Goal: Ask a question

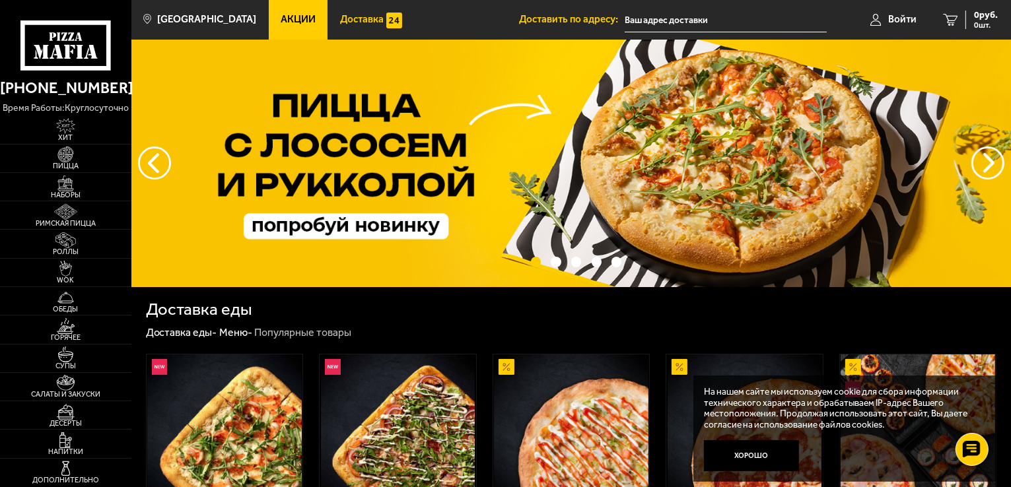
click at [351, 18] on span "Доставка" at bounding box center [362, 20] width 44 height 10
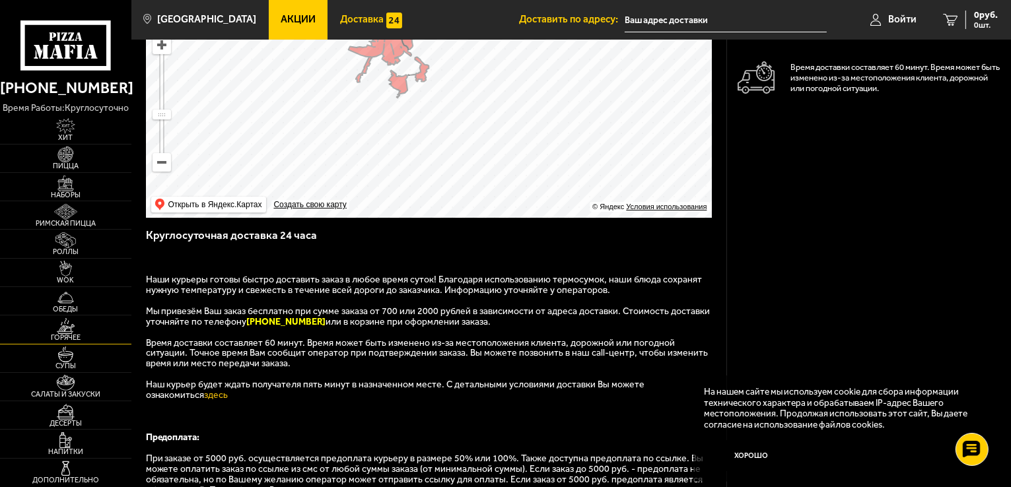
scroll to position [132, 0]
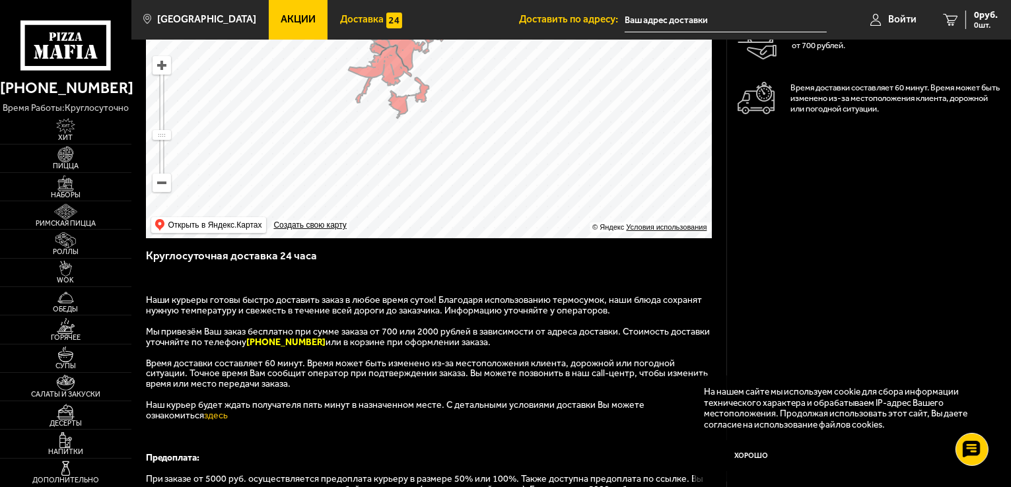
click at [281, 19] on span "Акции" at bounding box center [298, 20] width 35 height 10
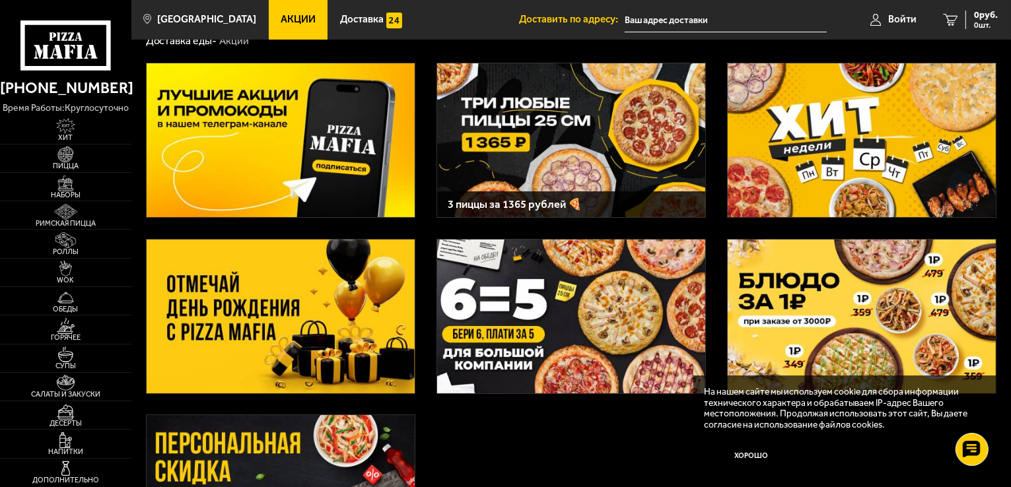
scroll to position [66, 0]
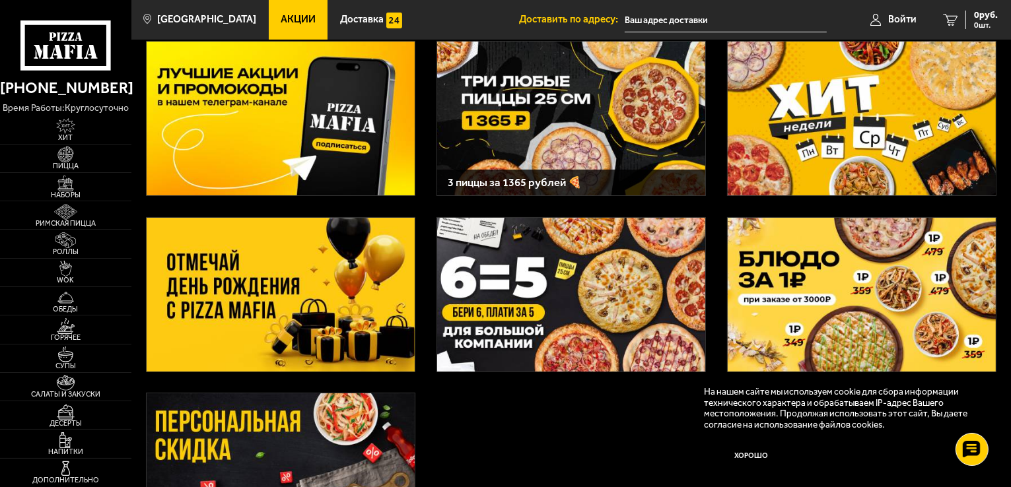
click at [751, 450] on button "Хорошо" at bounding box center [751, 456] width 95 height 32
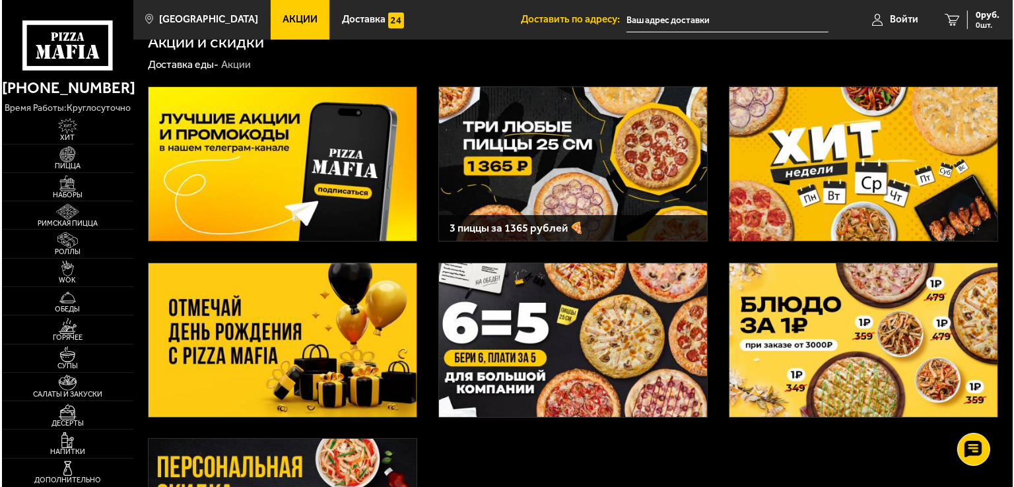
scroll to position [0, 0]
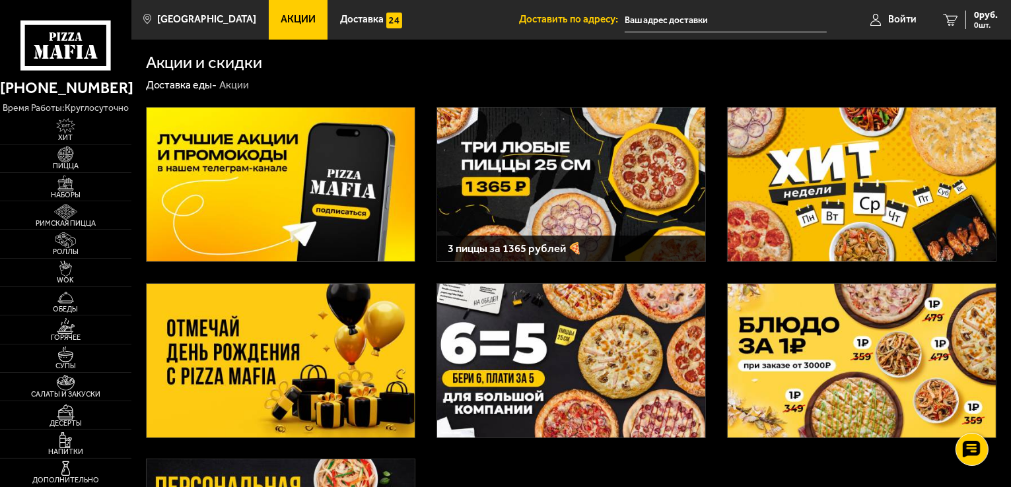
click at [660, 18] on input "text" at bounding box center [726, 20] width 202 height 24
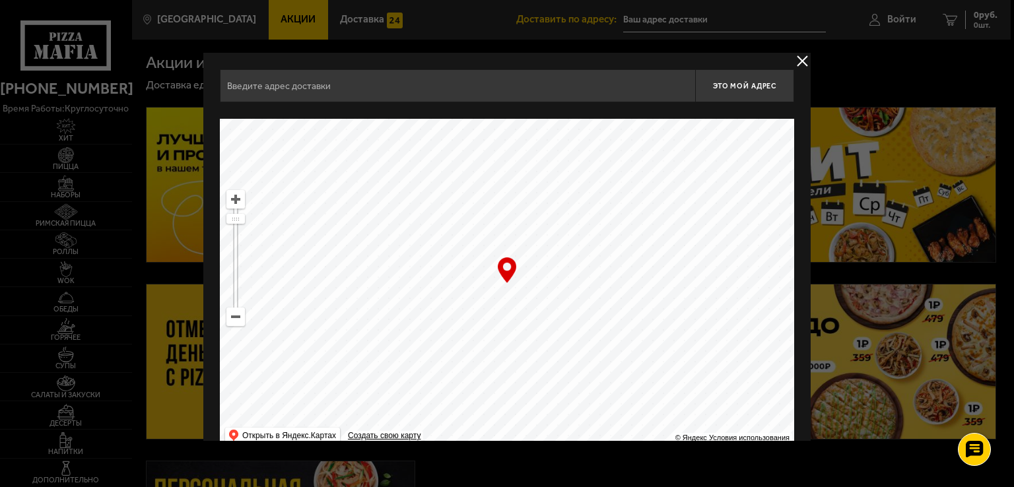
drag, startPoint x: 547, startPoint y: 279, endPoint x: 493, endPoint y: 307, distance: 60.8
click at [493, 307] on ymaps at bounding box center [507, 284] width 574 height 330
click at [310, 85] on input "text" at bounding box center [457, 85] width 475 height 33
click at [429, 88] on input "text" at bounding box center [457, 85] width 475 height 33
type input "с"
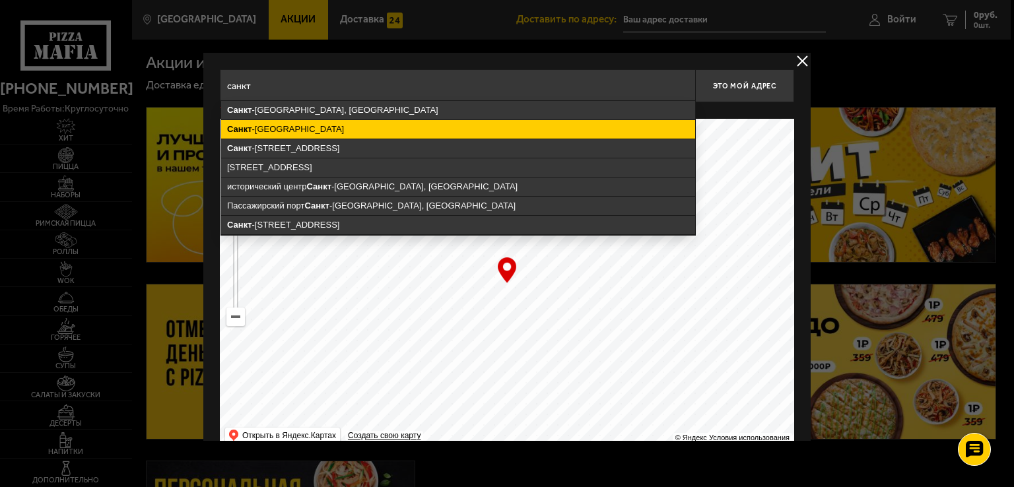
click at [268, 128] on ymaps "[GEOGRAPHIC_DATA]" at bounding box center [458, 129] width 474 height 18
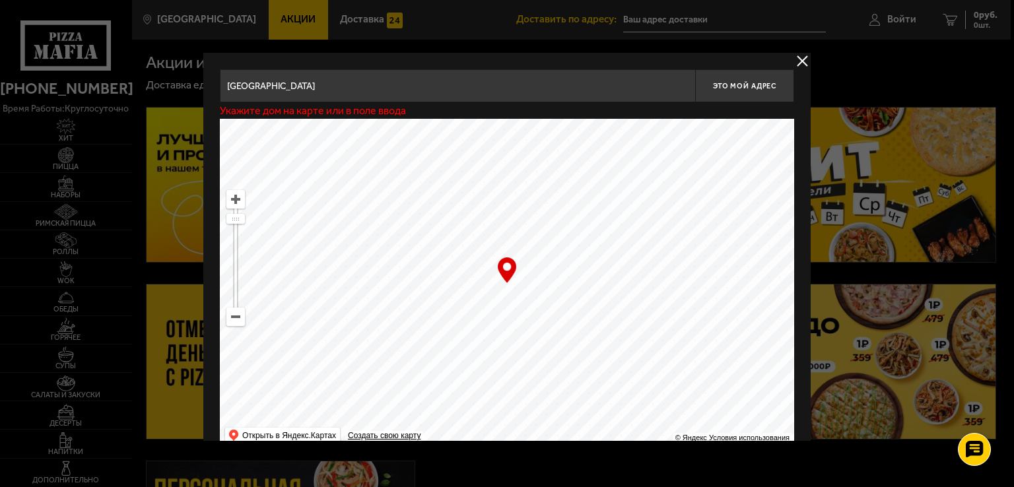
click at [337, 80] on input "[GEOGRAPHIC_DATA]" at bounding box center [457, 85] width 475 height 33
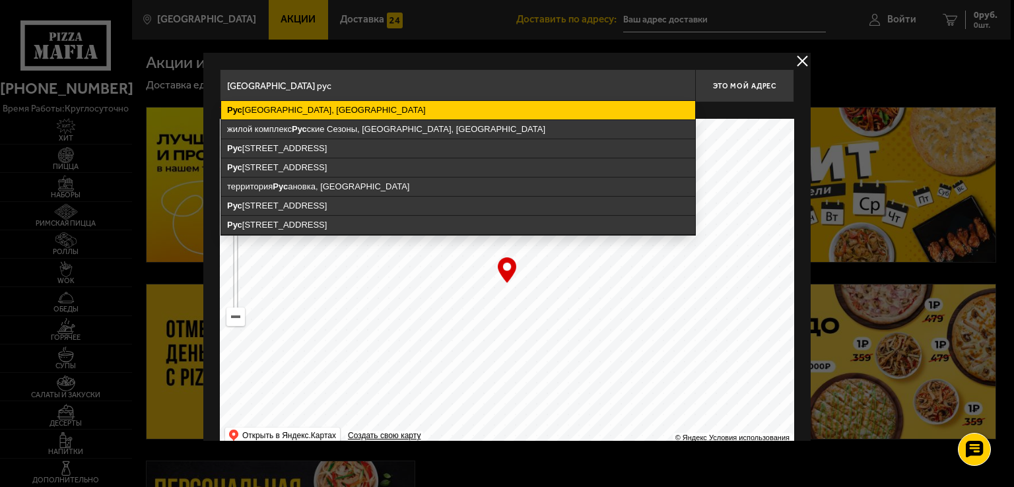
click at [320, 113] on ymaps "[GEOGRAPHIC_DATA], [GEOGRAPHIC_DATA]" at bounding box center [458, 110] width 474 height 18
type input "[GEOGRAPHIC_DATA], [GEOGRAPHIC_DATA]"
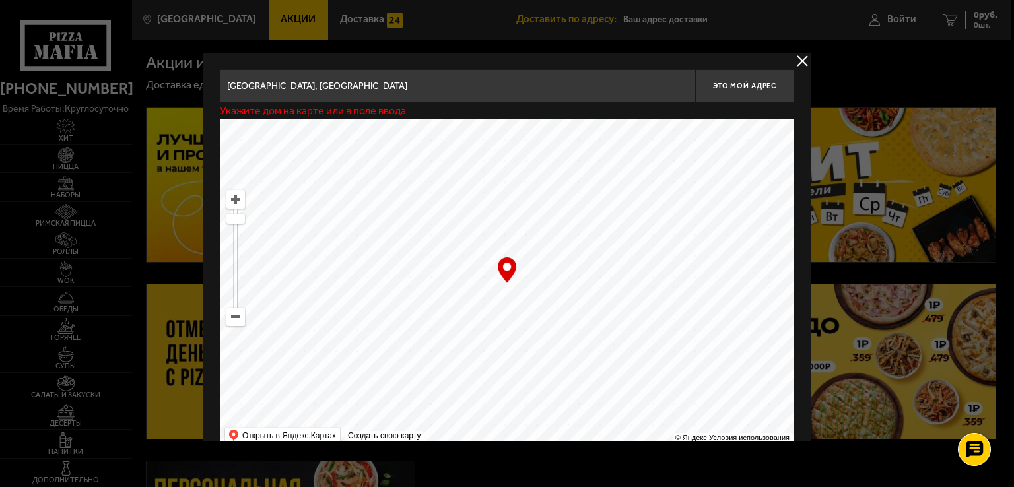
click at [549, 85] on input "[GEOGRAPHIC_DATA], [GEOGRAPHIC_DATA]" at bounding box center [457, 85] width 475 height 33
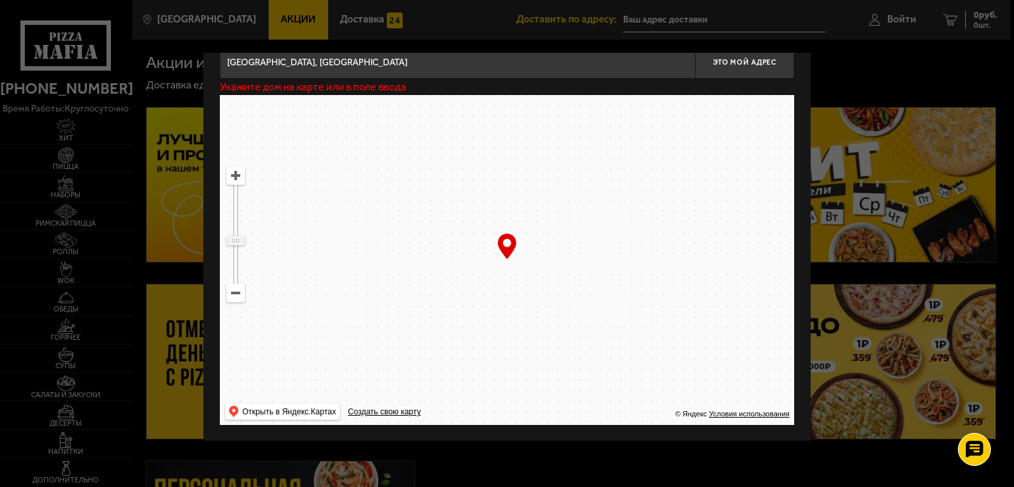
drag, startPoint x: 237, startPoint y: 195, endPoint x: 234, endPoint y: 240, distance: 45.0
click at [234, 240] on ymaps at bounding box center [235, 240] width 17 height 9
click at [237, 178] on ymaps at bounding box center [235, 175] width 17 height 17
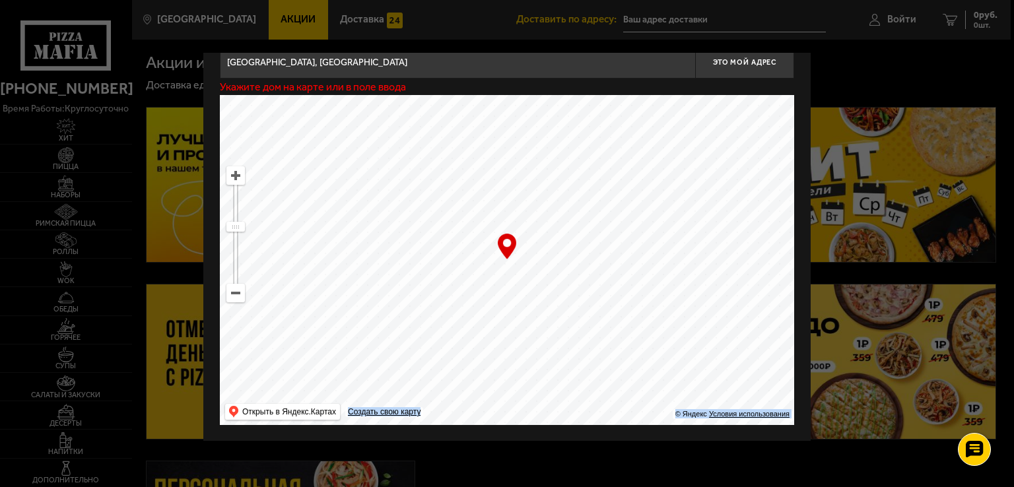
drag, startPoint x: 504, startPoint y: 250, endPoint x: 574, endPoint y: 302, distance: 87.3
click at [574, 302] on div "… © Яндекс Условия использования Открыть в Яндекс.Картах Создать свою карту" at bounding box center [507, 260] width 574 height 330
drag, startPoint x: 624, startPoint y: 338, endPoint x: 589, endPoint y: 326, distance: 37.0
click at [590, 327] on ymaps at bounding box center [507, 260] width 574 height 330
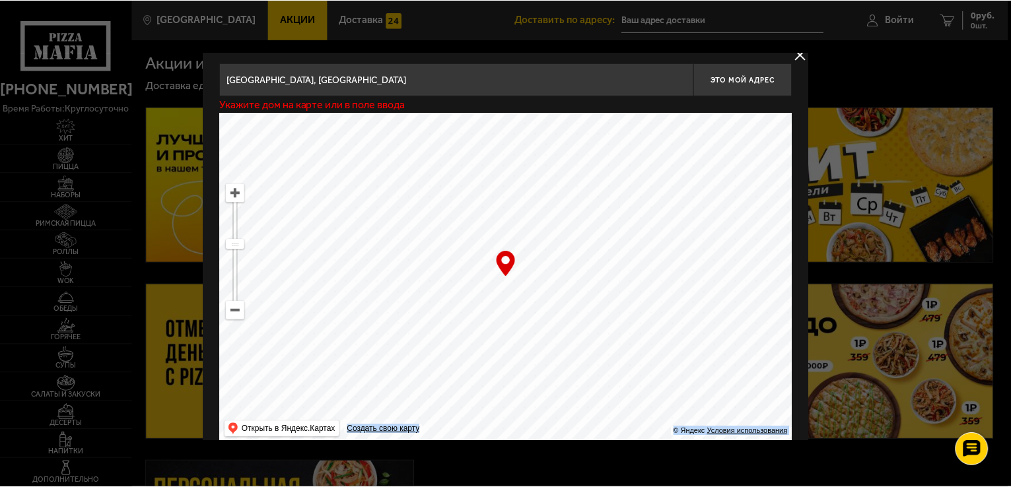
scroll to position [0, 0]
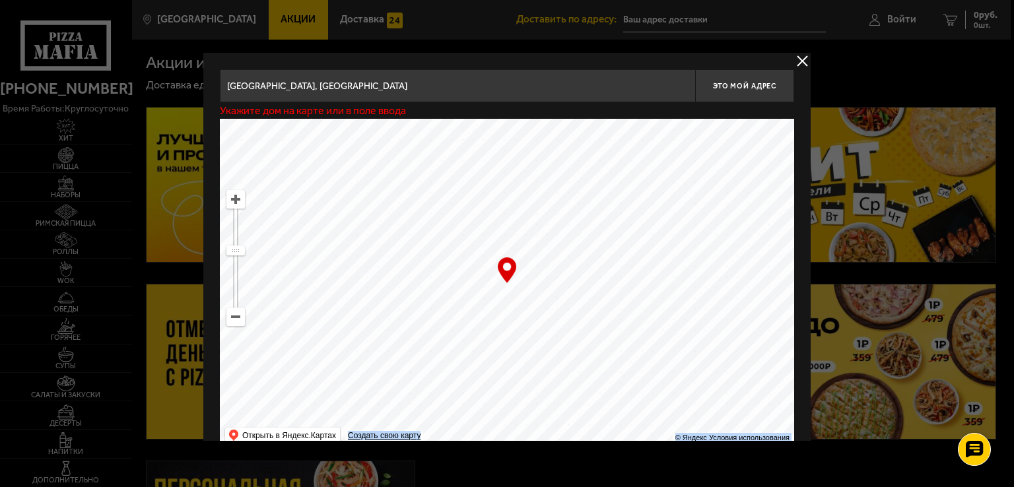
click at [798, 59] on button "delivery type" at bounding box center [802, 61] width 17 height 17
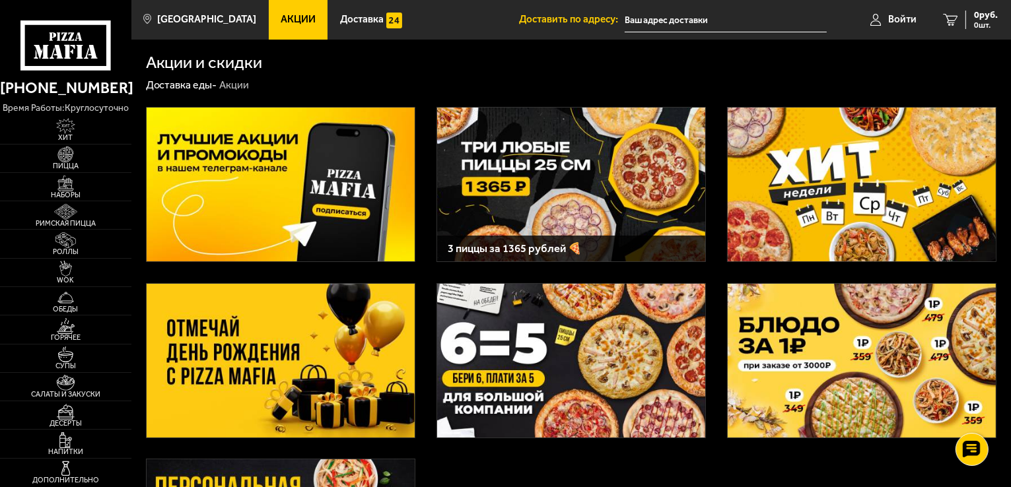
click at [195, 86] on link "Доставка еды -" at bounding box center [181, 85] width 71 height 13
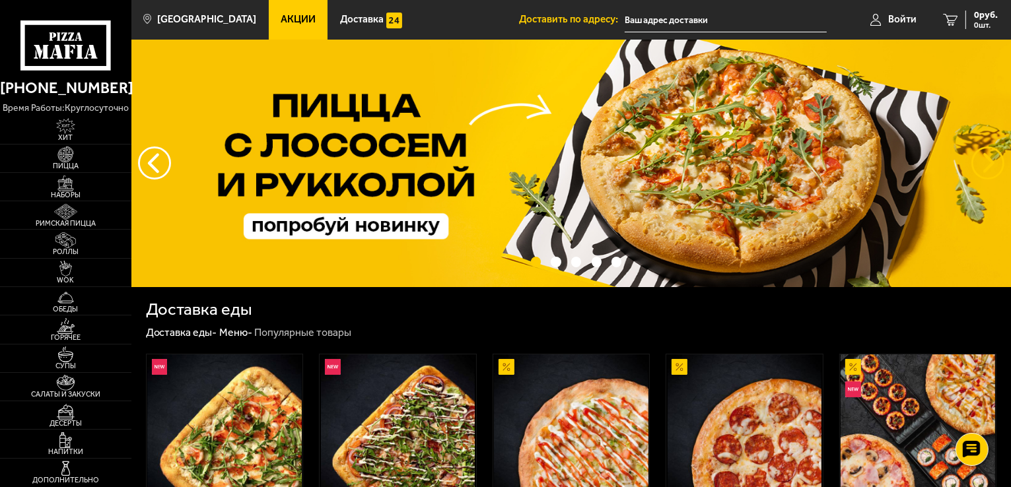
click at [992, 168] on button "предыдущий" at bounding box center [987, 163] width 33 height 33
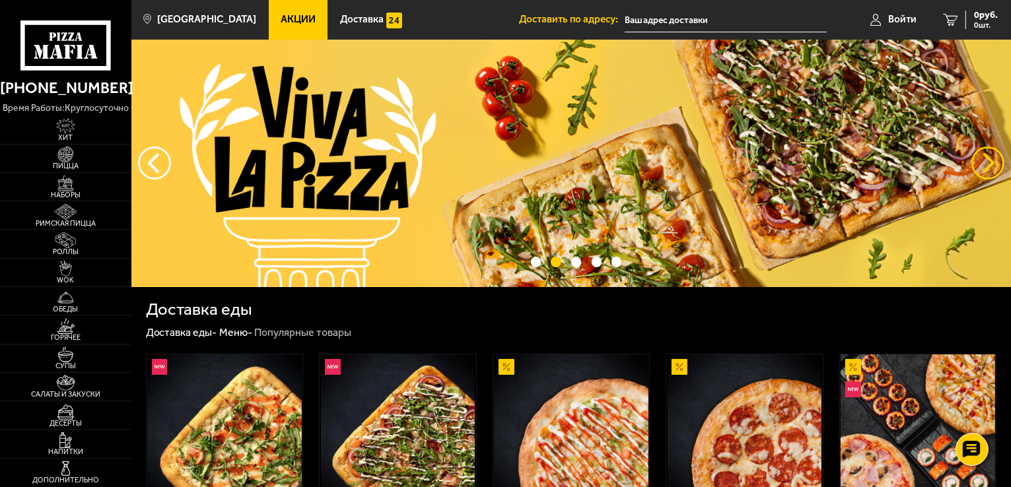
click at [991, 168] on button "предыдущий" at bounding box center [987, 163] width 33 height 33
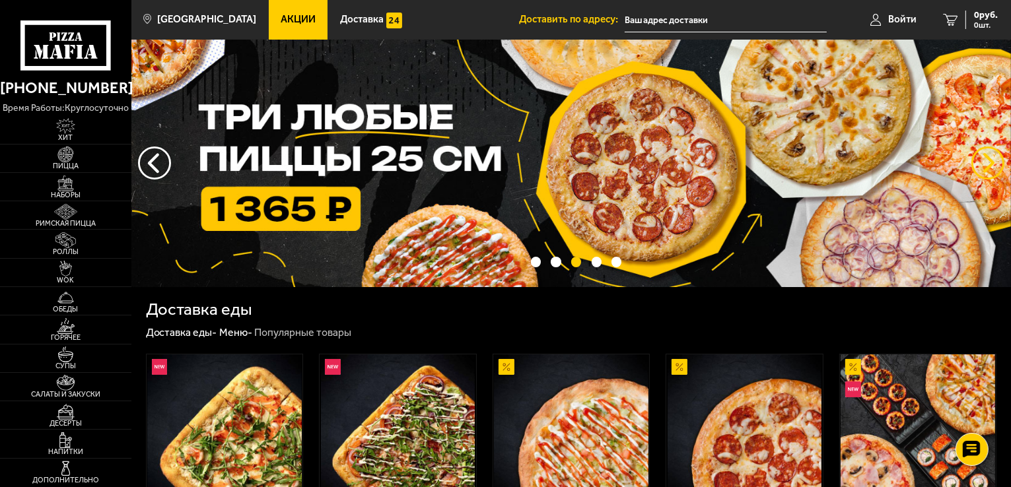
click at [991, 168] on button "предыдущий" at bounding box center [987, 163] width 33 height 33
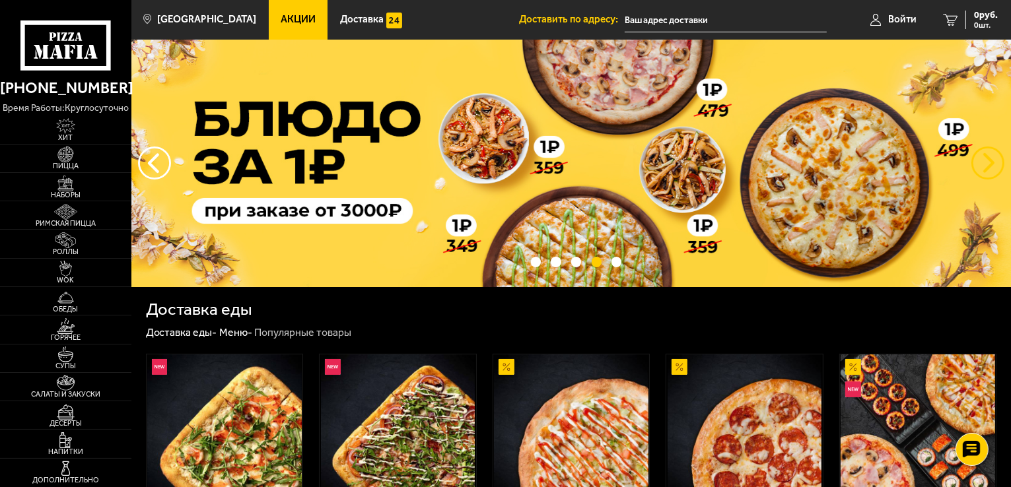
click at [990, 168] on button "предыдущий" at bounding box center [987, 163] width 33 height 33
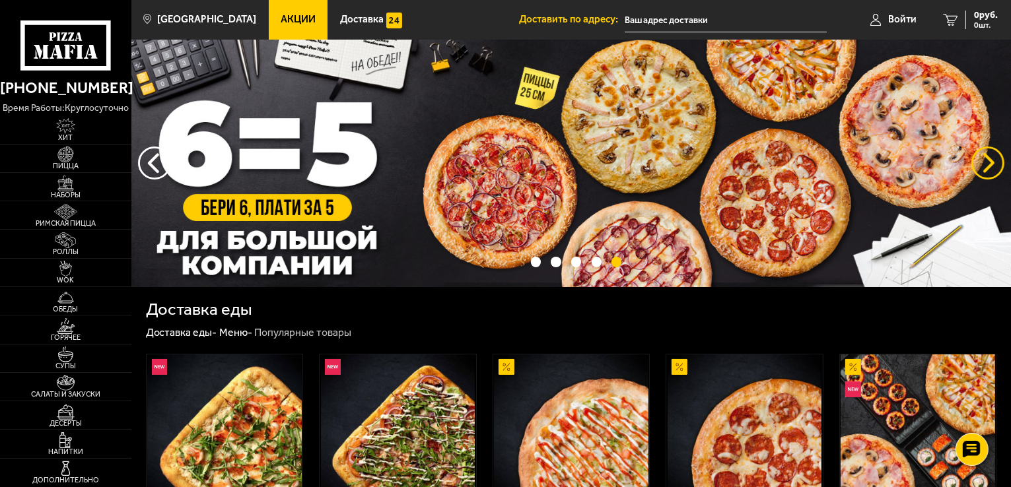
click at [986, 156] on button "предыдущий" at bounding box center [987, 163] width 33 height 33
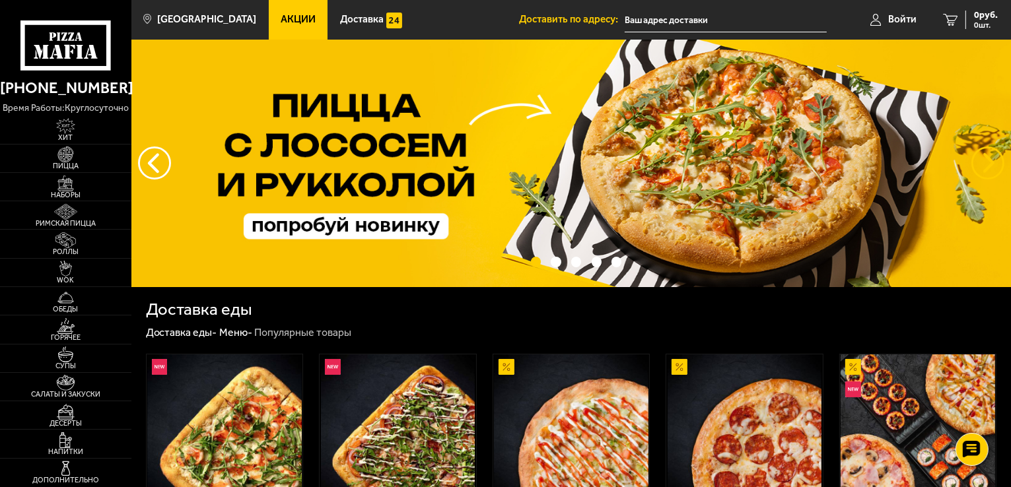
click at [986, 156] on button "предыдущий" at bounding box center [987, 163] width 33 height 33
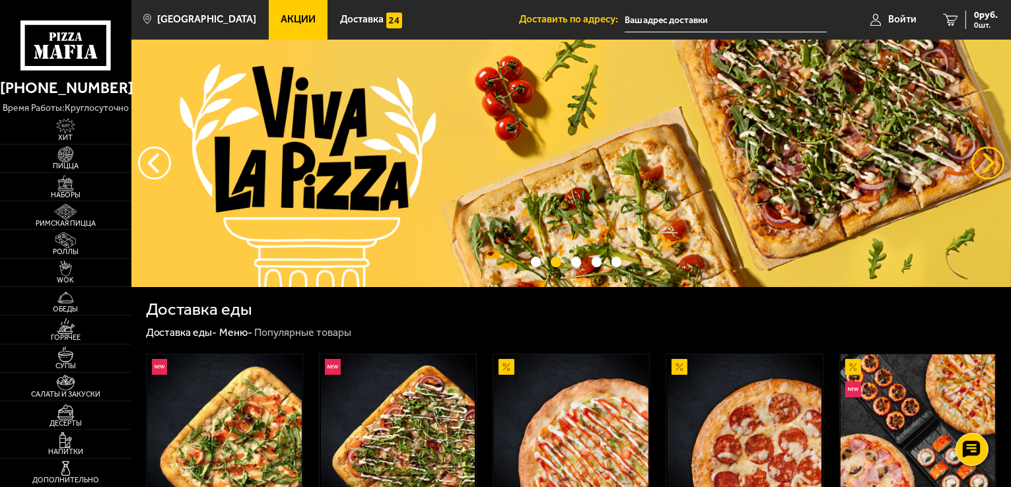
click at [986, 156] on button "предыдущий" at bounding box center [987, 163] width 33 height 33
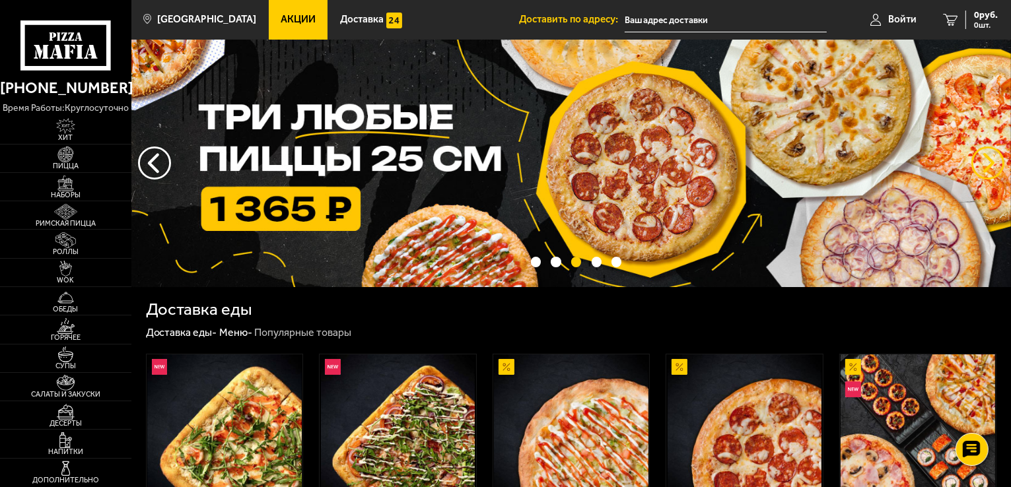
click at [986, 156] on button "предыдущий" at bounding box center [987, 163] width 33 height 33
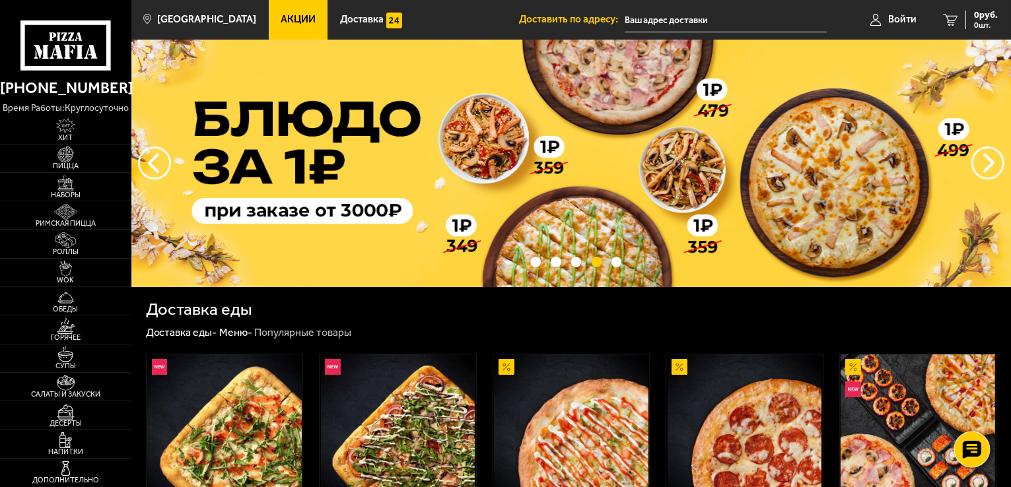
click at [969, 449] on icon at bounding box center [971, 449] width 19 height 18
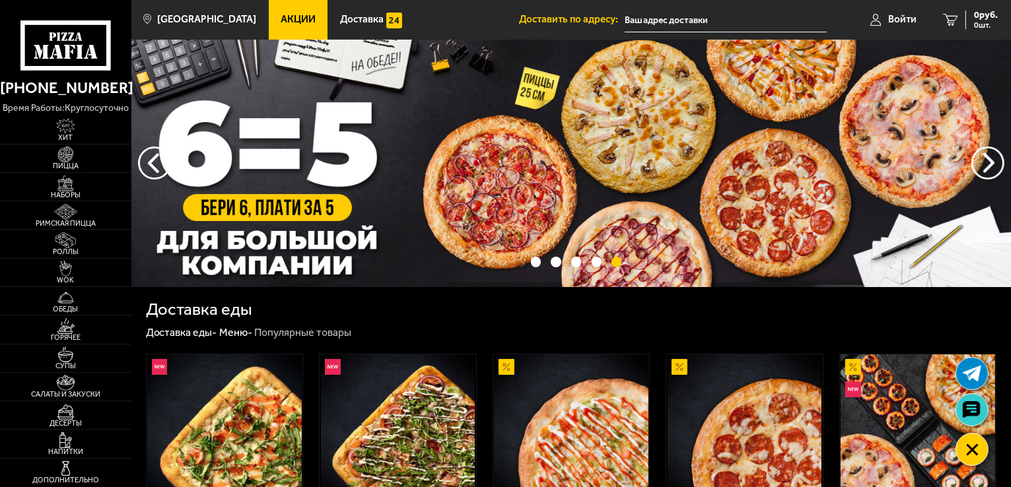
click at [604, 303] on div "Доставка еды" at bounding box center [571, 309] width 851 height 17
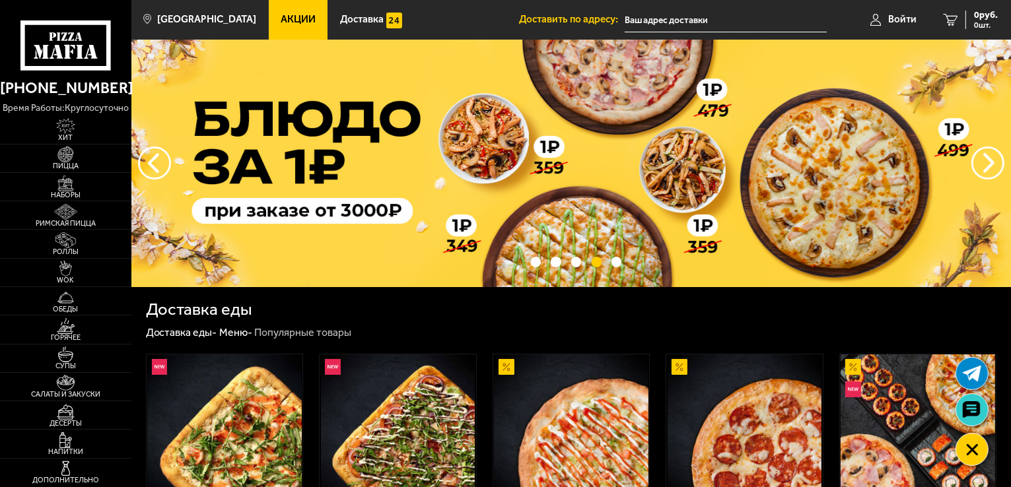
click at [282, 16] on span "Акции" at bounding box center [298, 20] width 35 height 10
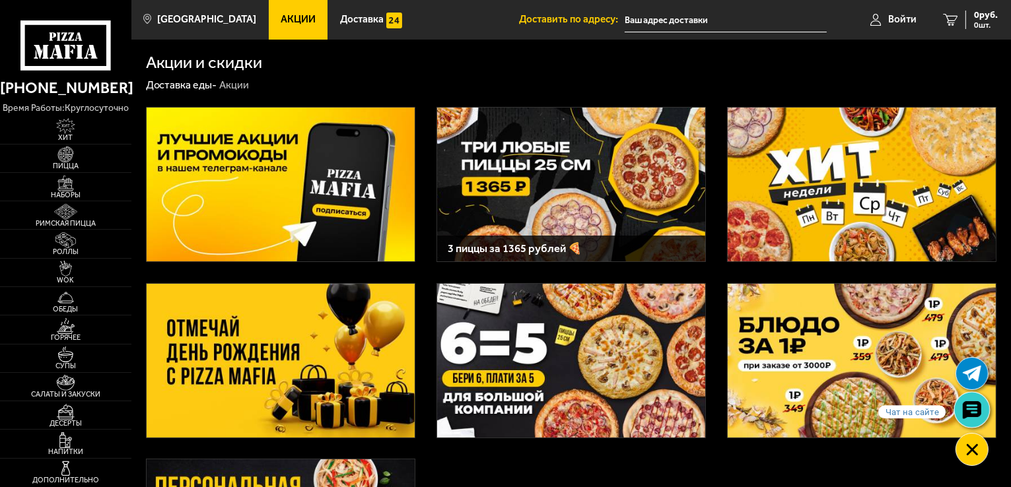
click at [975, 405] on icon at bounding box center [971, 410] width 19 height 18
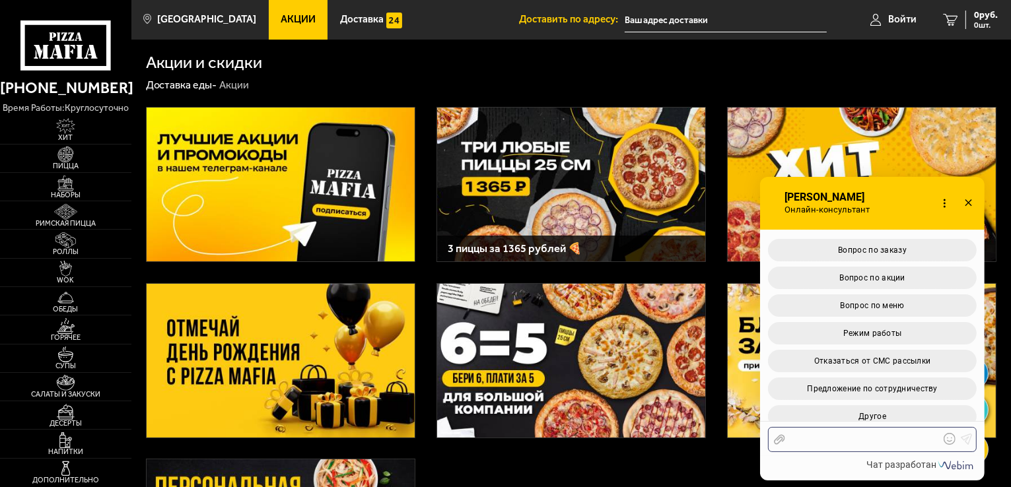
scroll to position [143, 0]
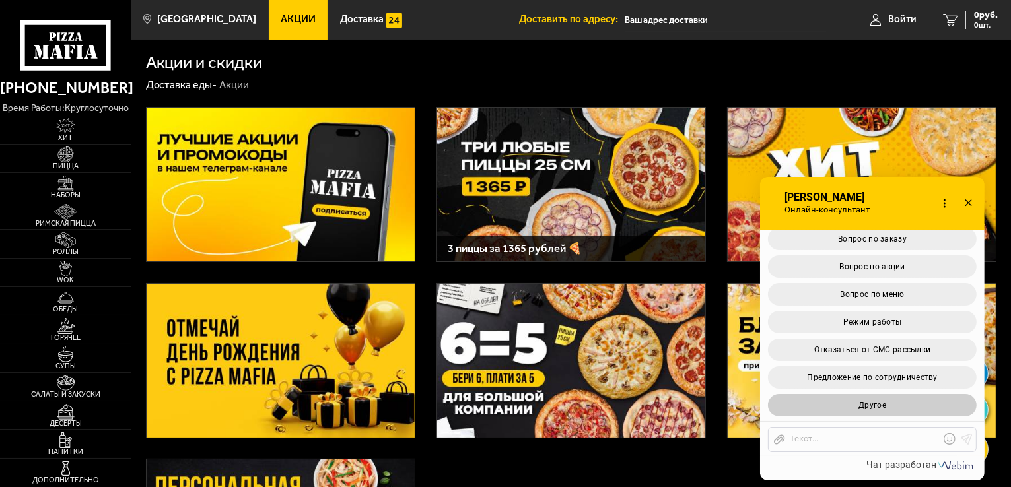
click at [890, 411] on button "Другое" at bounding box center [872, 405] width 209 height 22
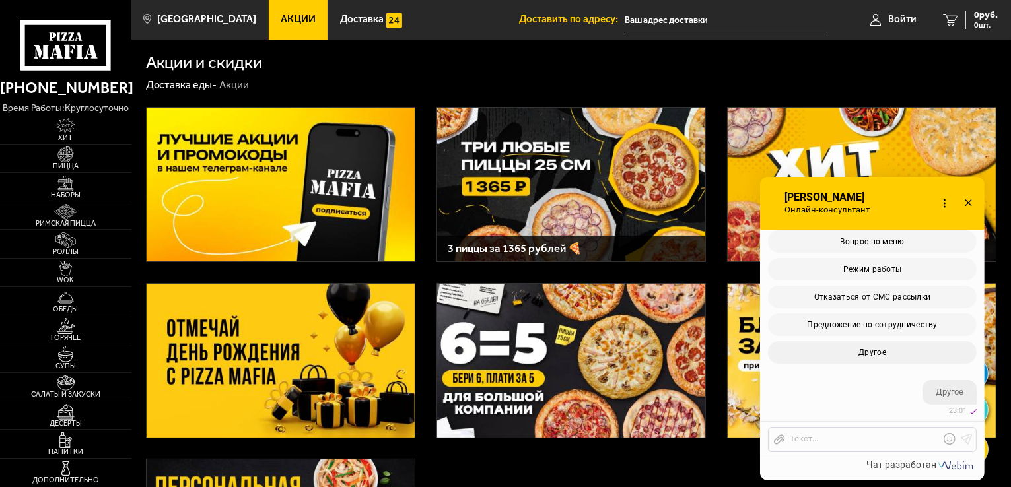
scroll to position [355, 0]
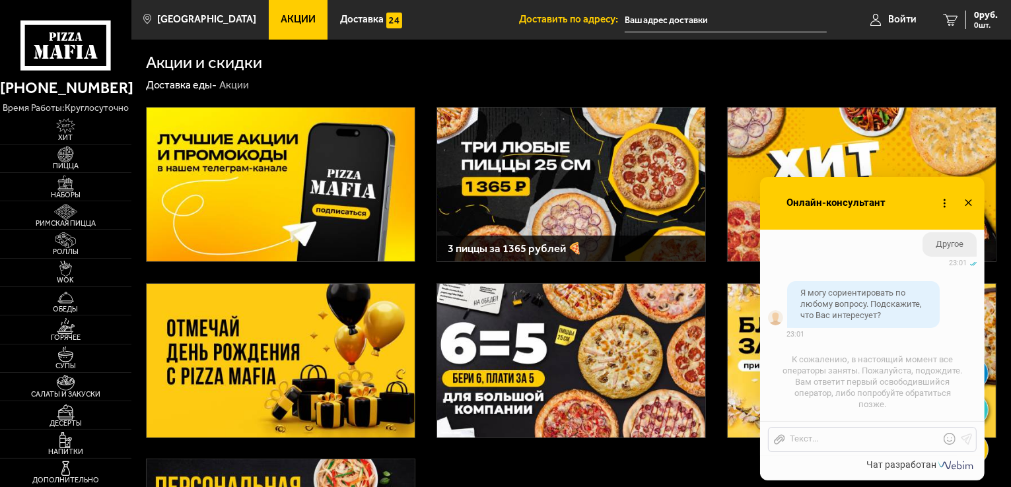
click at [969, 199] on icon at bounding box center [968, 202] width 19 height 19
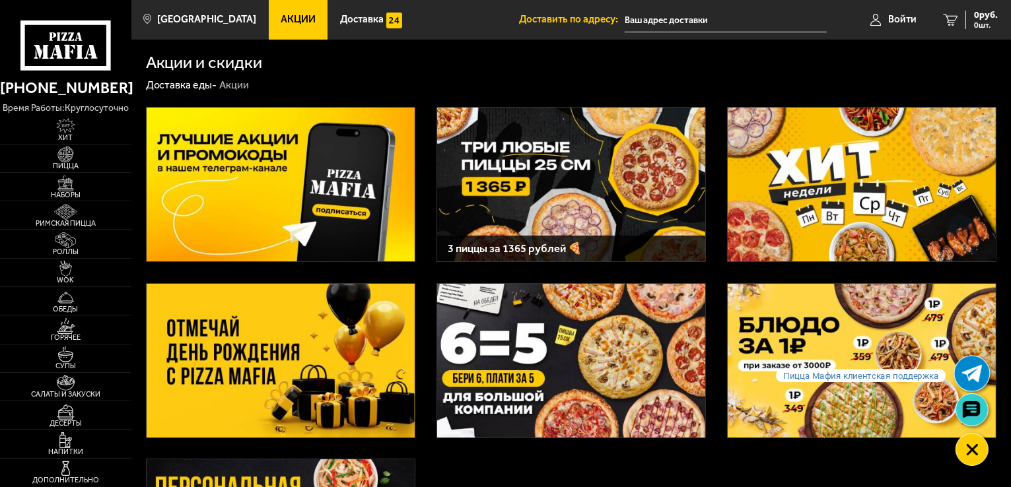
click at [970, 384] on link at bounding box center [971, 373] width 35 height 35
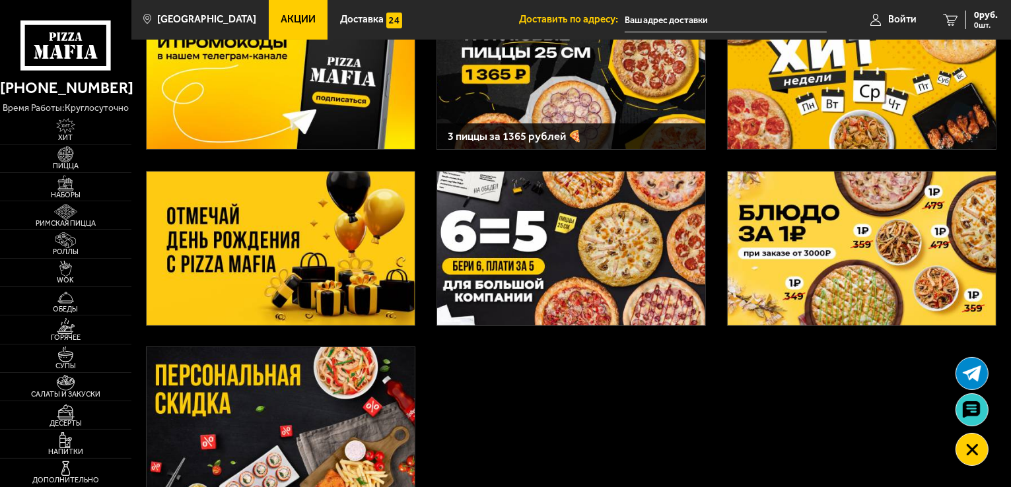
scroll to position [469, 0]
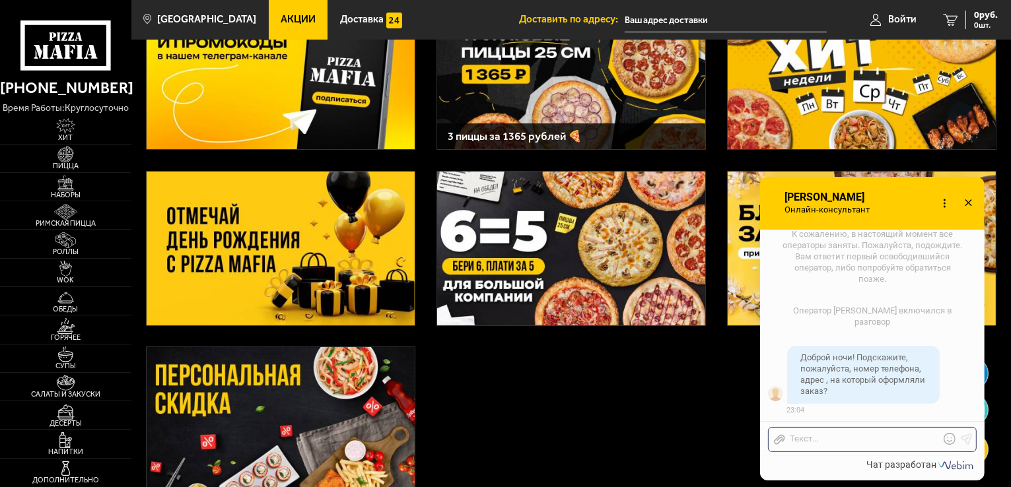
click at [970, 204] on icon at bounding box center [968, 202] width 19 height 19
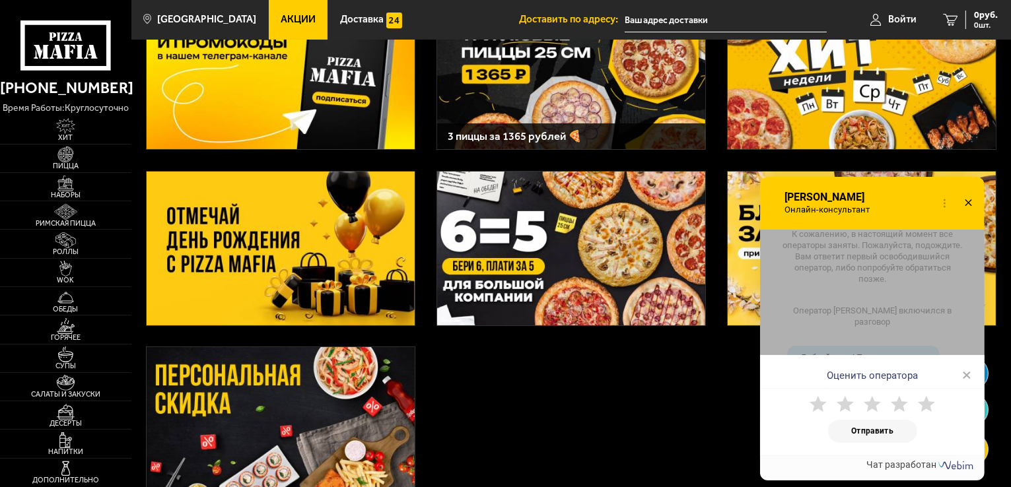
click at [964, 378] on span "×" at bounding box center [966, 375] width 9 height 20
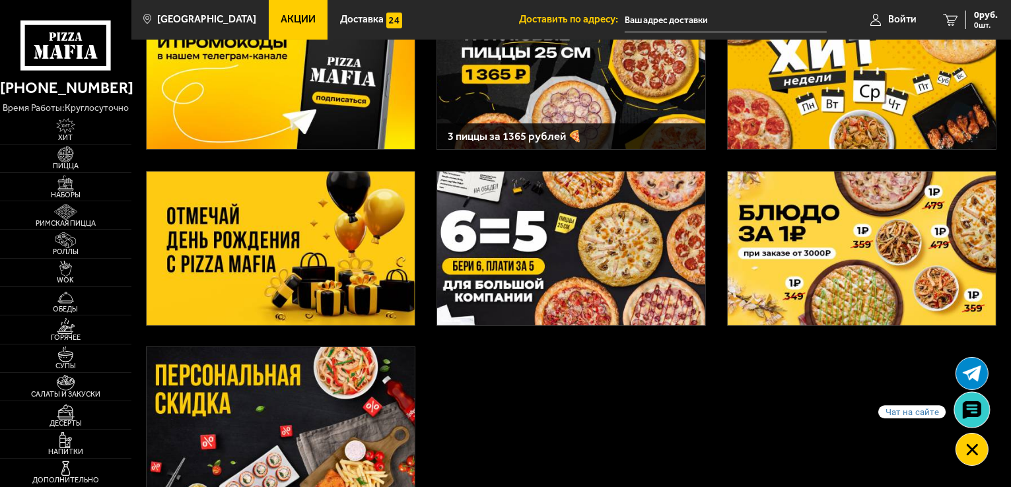
click at [969, 412] on use at bounding box center [971, 410] width 19 height 18
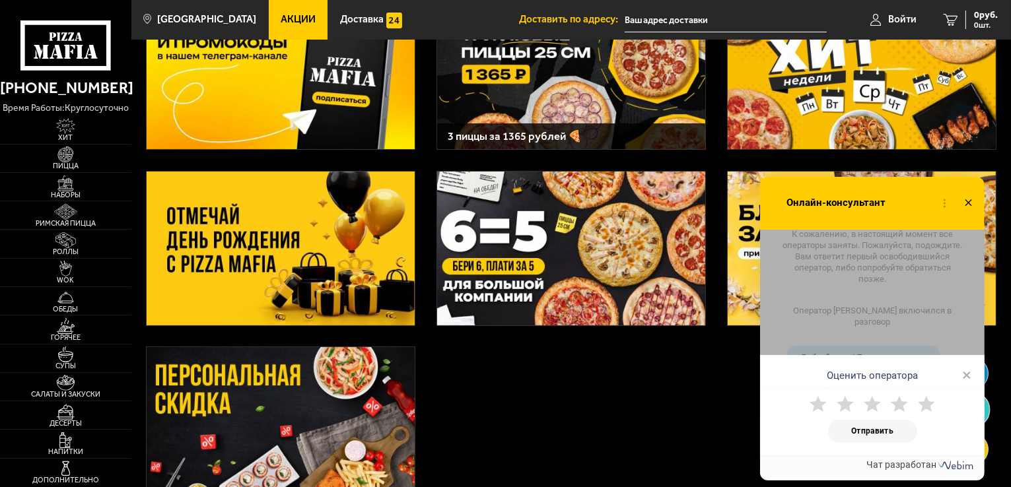
scroll to position [654, 0]
click at [972, 374] on div "Оценить оператора ×" at bounding box center [872, 371] width 224 height 33
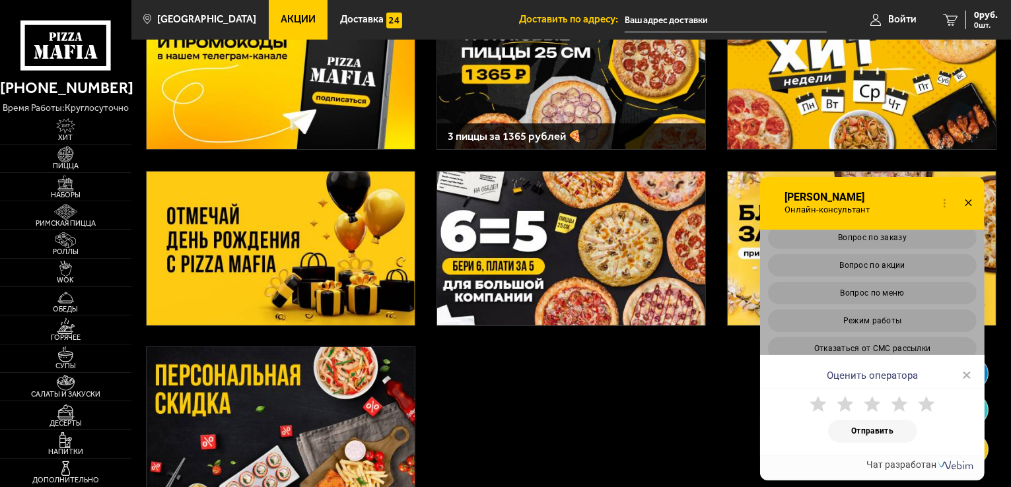
click at [967, 376] on span "×" at bounding box center [966, 375] width 9 height 20
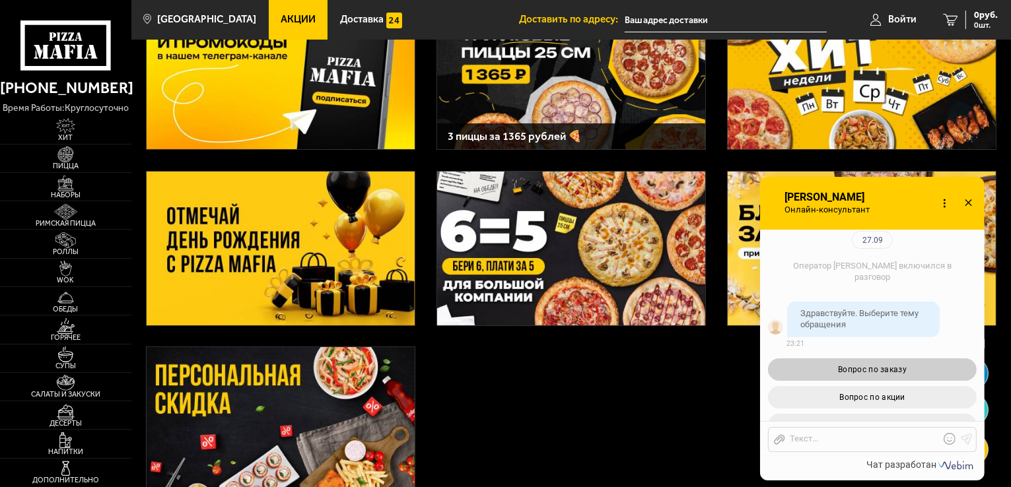
click at [886, 368] on span "Вопрос по заказу" at bounding box center [872, 369] width 69 height 9
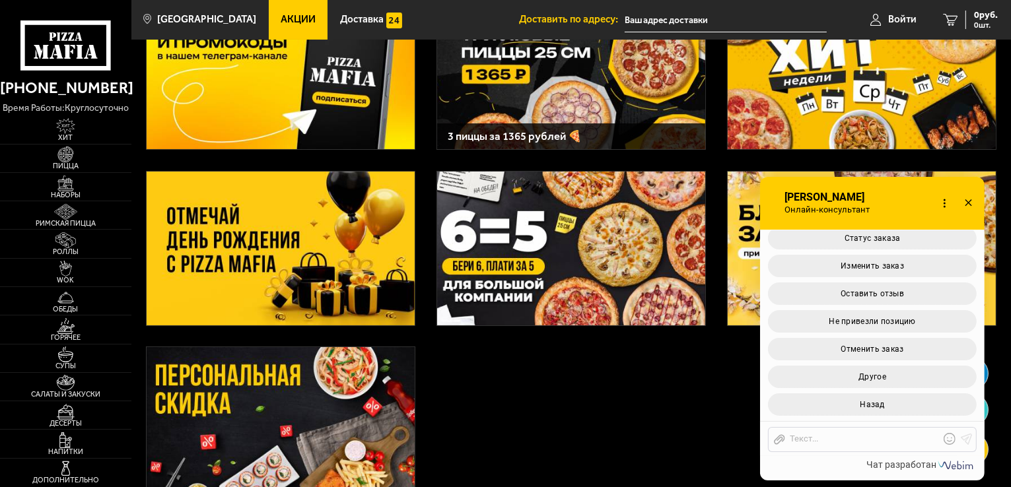
scroll to position [1148, 0]
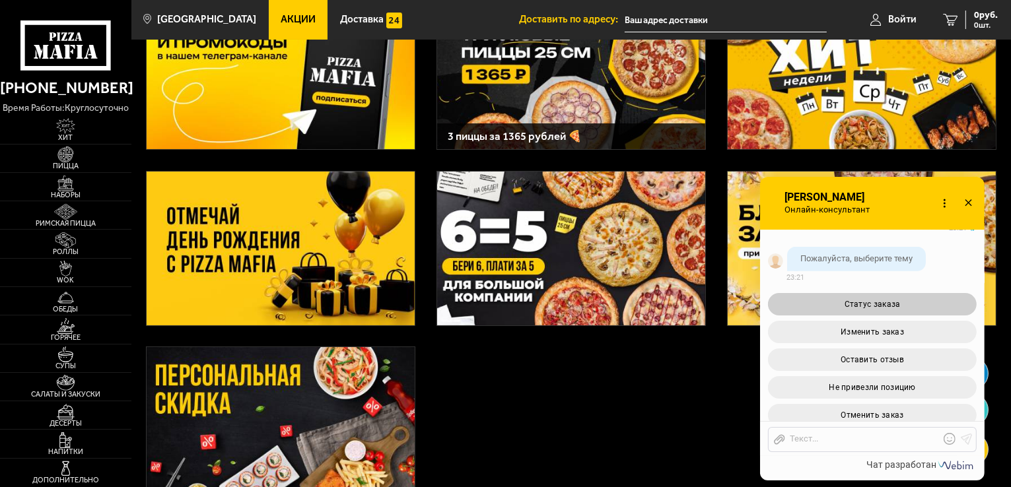
click at [892, 304] on span "Статус заказа" at bounding box center [872, 304] width 56 height 9
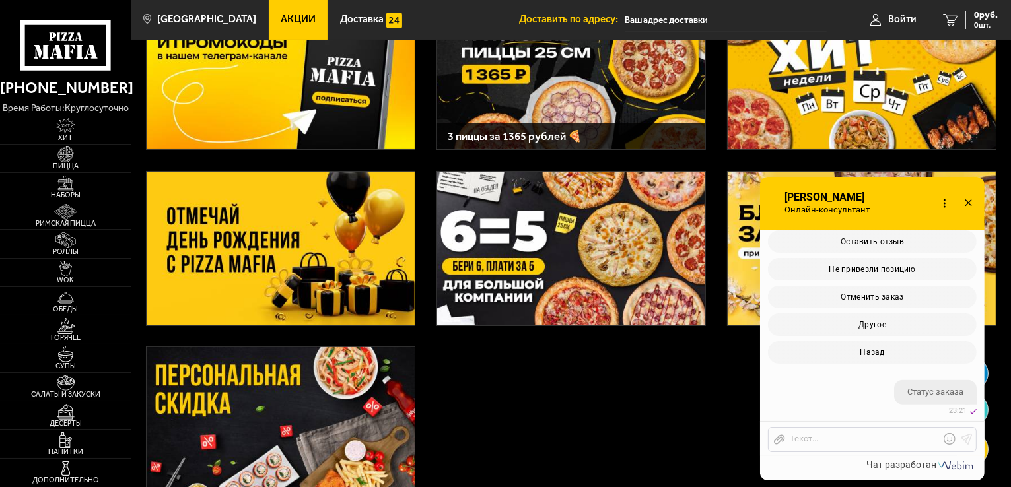
scroll to position [1414, 0]
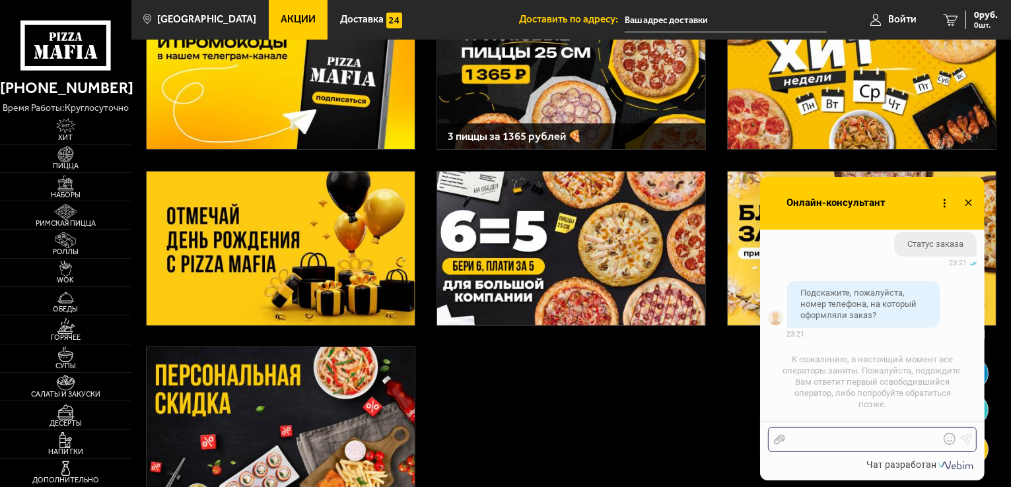
click at [859, 445] on div at bounding box center [862, 440] width 154 height 12
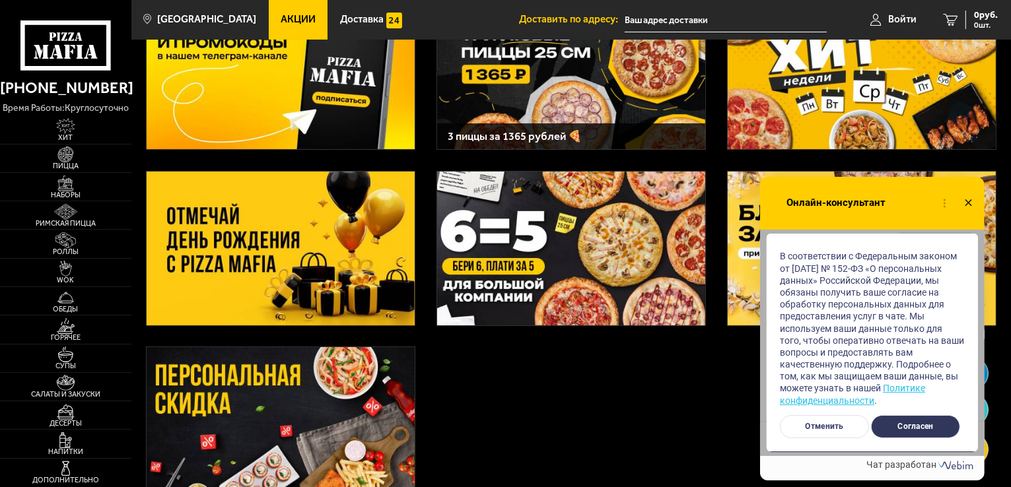
click at [909, 429] on button "Согласен" at bounding box center [915, 426] width 89 height 23
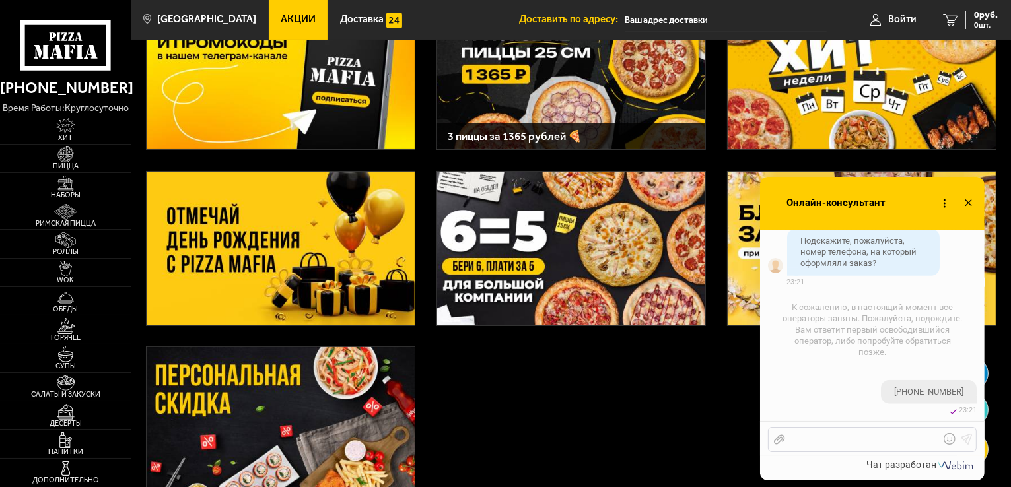
click at [886, 442] on div at bounding box center [862, 440] width 154 height 12
click at [835, 434] on div at bounding box center [862, 440] width 154 height 12
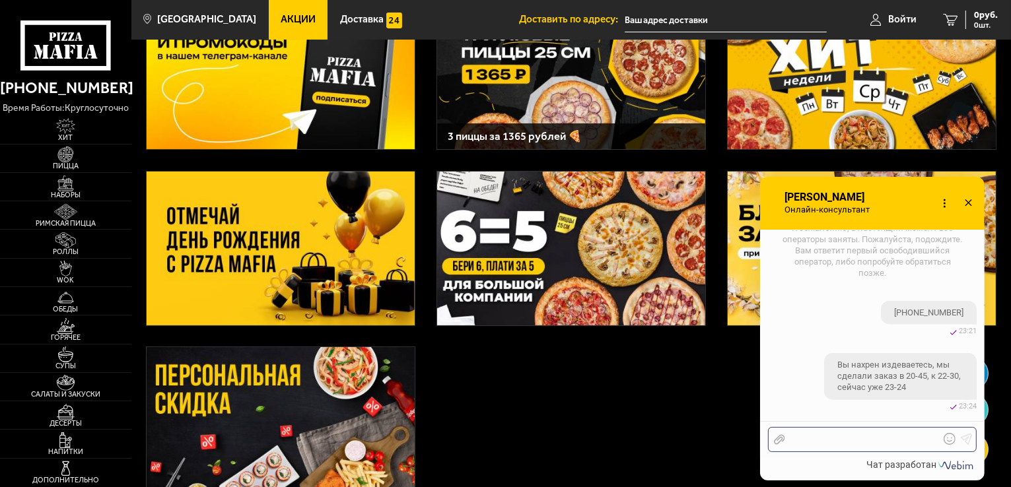
scroll to position [1611, 0]
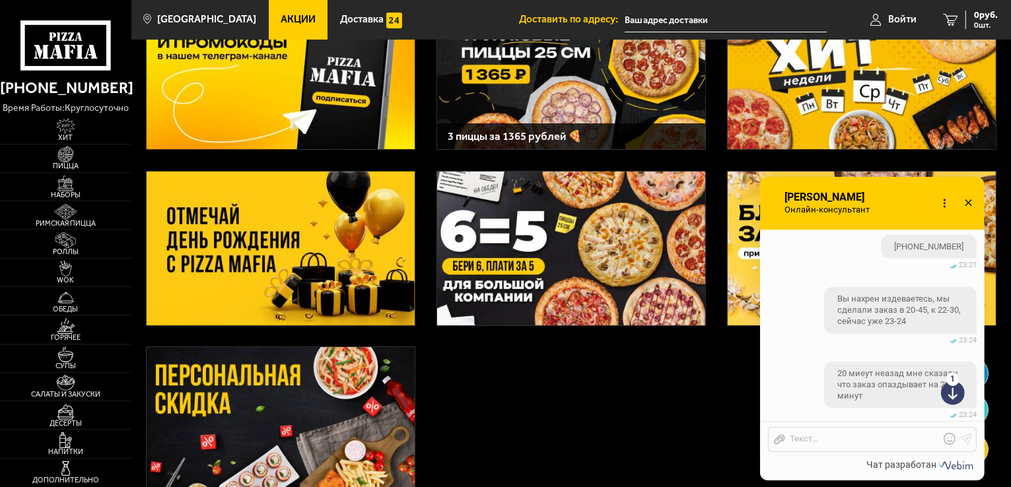
click at [944, 394] on use at bounding box center [953, 389] width 24 height 32
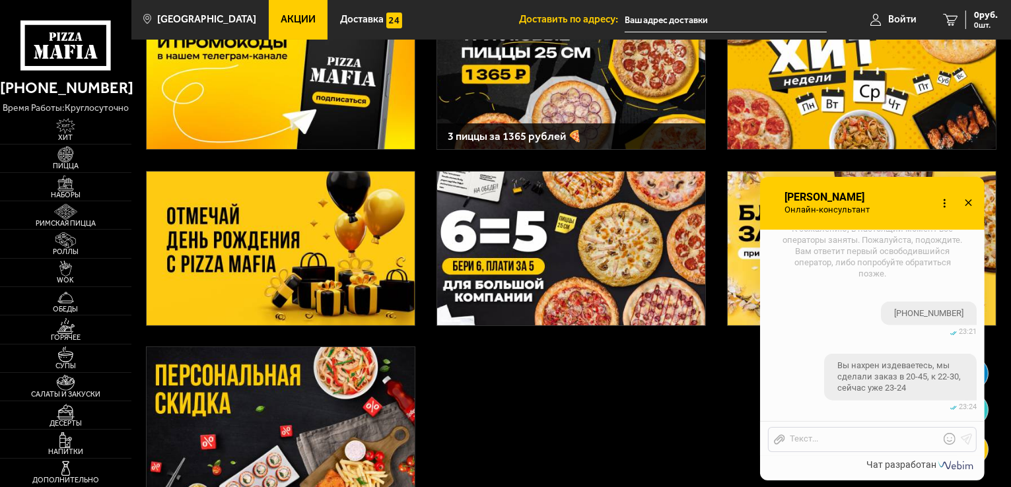
scroll to position [1528, 0]
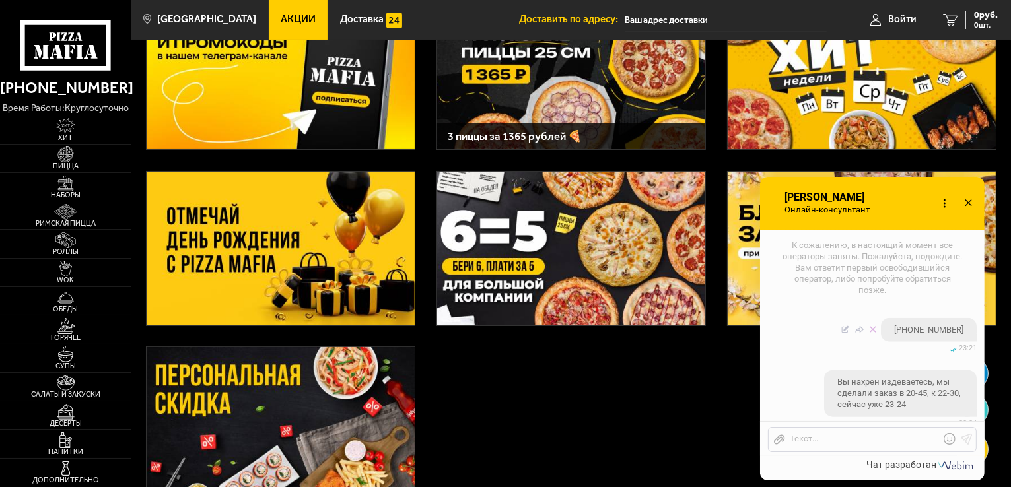
click at [911, 333] on span "[PHONE_NUMBER]" at bounding box center [928, 330] width 69 height 11
copy span "79250024936"
click at [864, 443] on div at bounding box center [862, 440] width 154 height 12
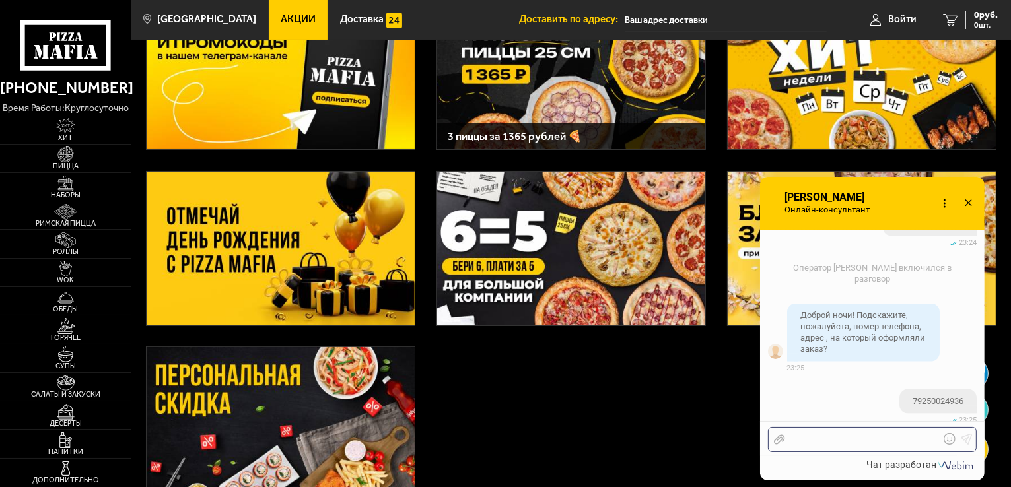
scroll to position [1970, 0]
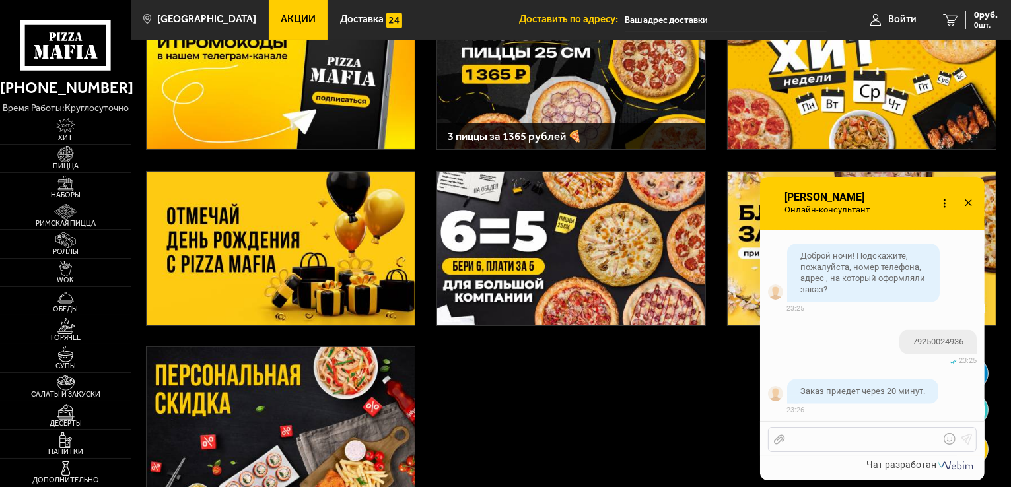
click at [874, 440] on div at bounding box center [862, 440] width 154 height 12
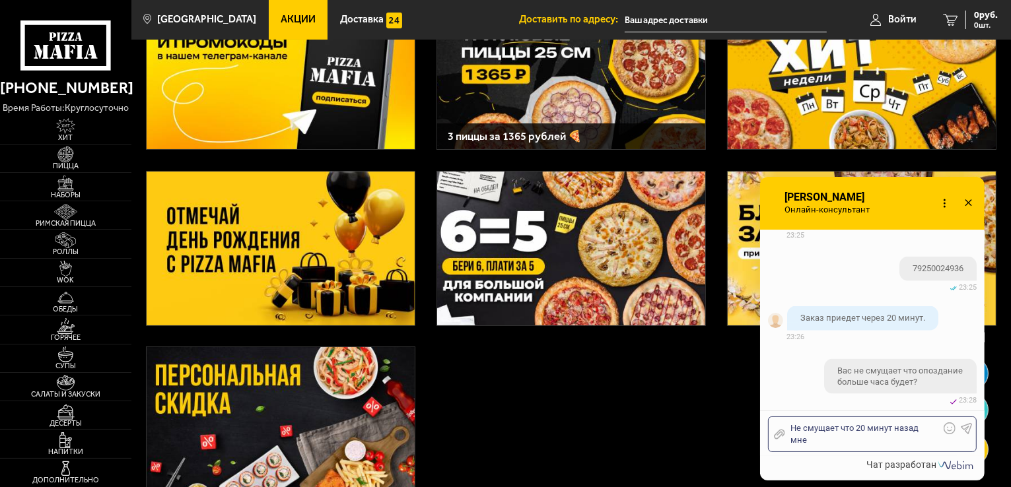
scroll to position [2055, 0]
click at [863, 426] on div "Не смущает что 20 минут назад мне говорили про 20 минут?" at bounding box center [862, 435] width 154 height 24
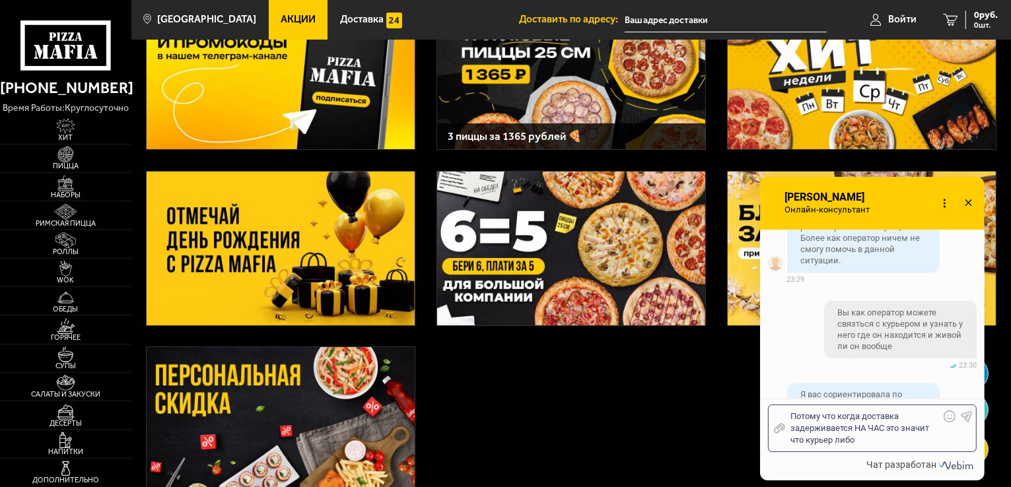
scroll to position [2448, 0]
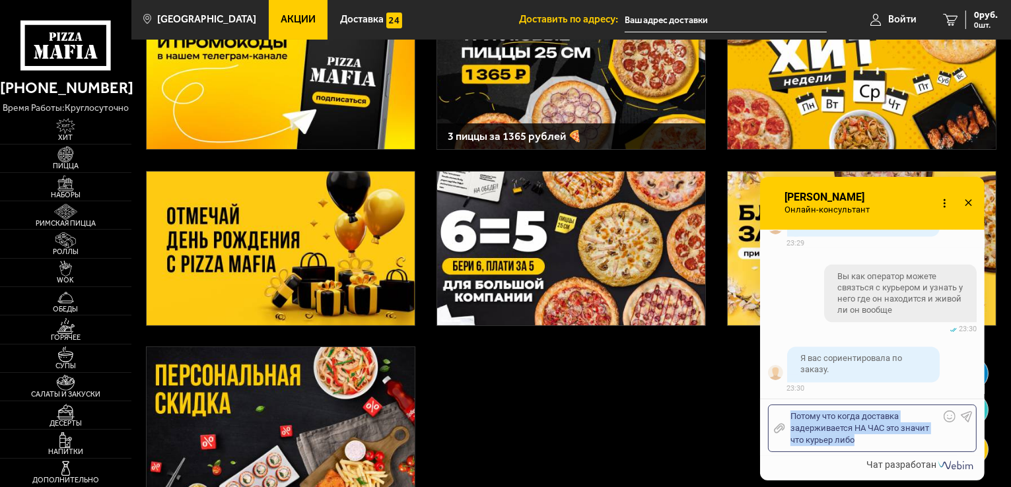
drag, startPoint x: 863, startPoint y: 443, endPoint x: 737, endPoint y: 384, distance: 139.1
click at [737, 384] on body "[PHONE_NUMBER] время работы: круглосуточно [PERSON_NAME] Наборы Римская пицца Р…" at bounding box center [505, 253] width 1011 height 731
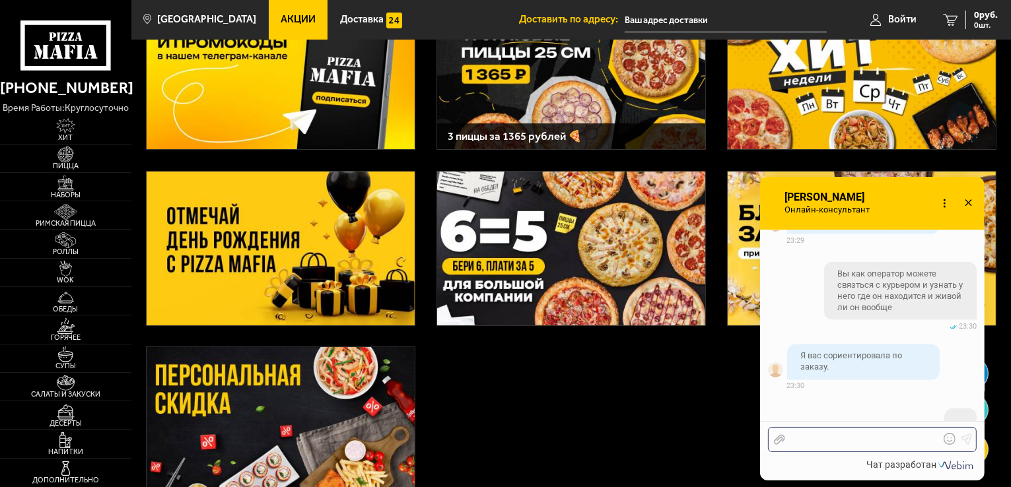
scroll to position [2480, 0]
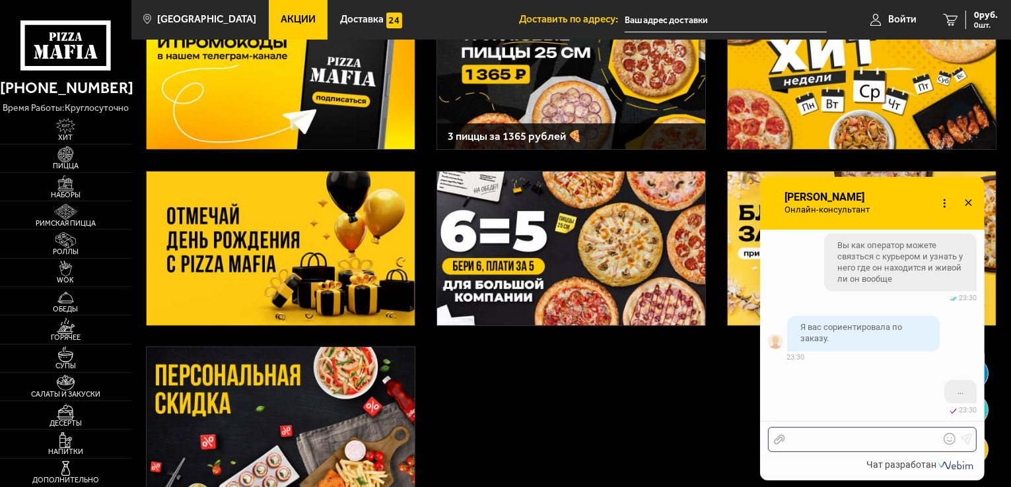
click at [800, 442] on div at bounding box center [862, 440] width 154 height 12
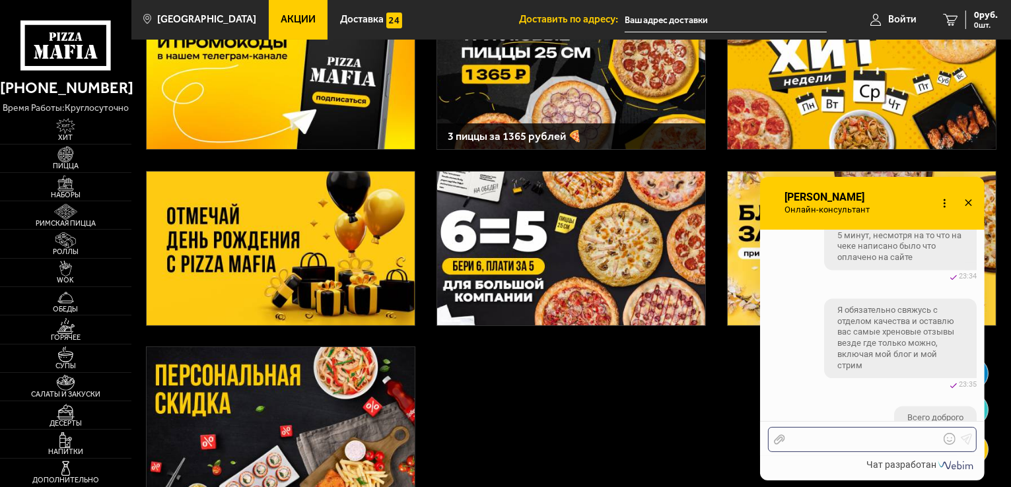
scroll to position [2738, 0]
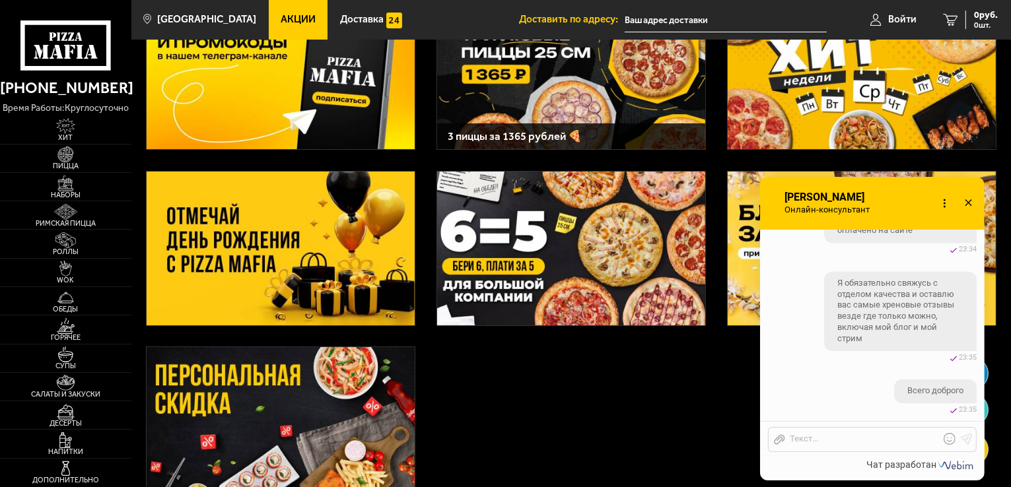
checkbox input "true"
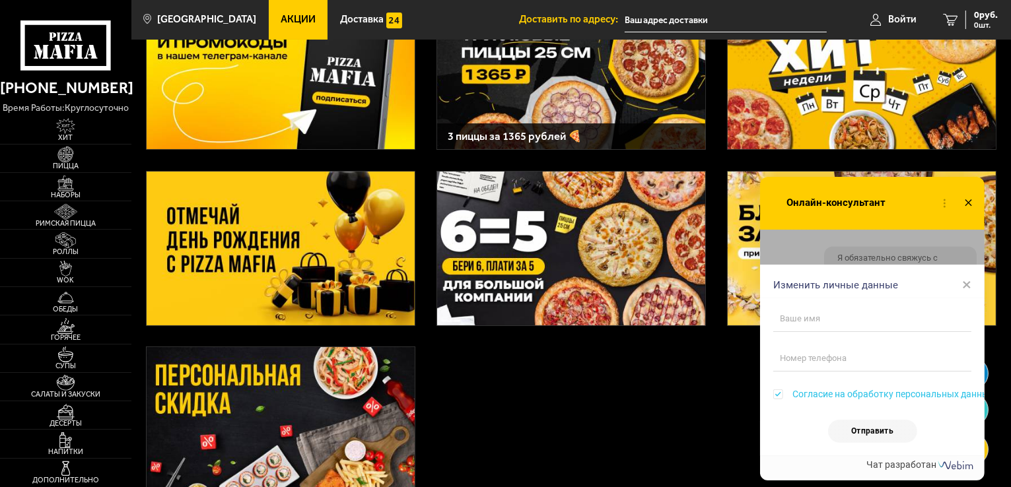
scroll to position [2823, 0]
click at [963, 286] on span "×" at bounding box center [966, 285] width 9 height 20
